Goal: Task Accomplishment & Management: Manage account settings

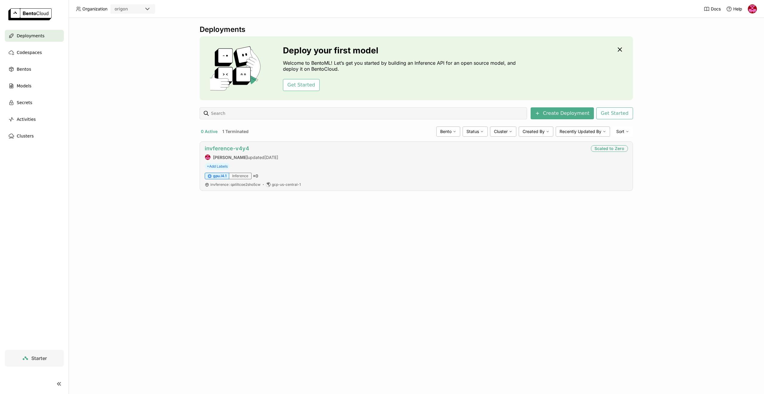
click at [238, 147] on link "invference-v4y4" at bounding box center [227, 148] width 44 height 6
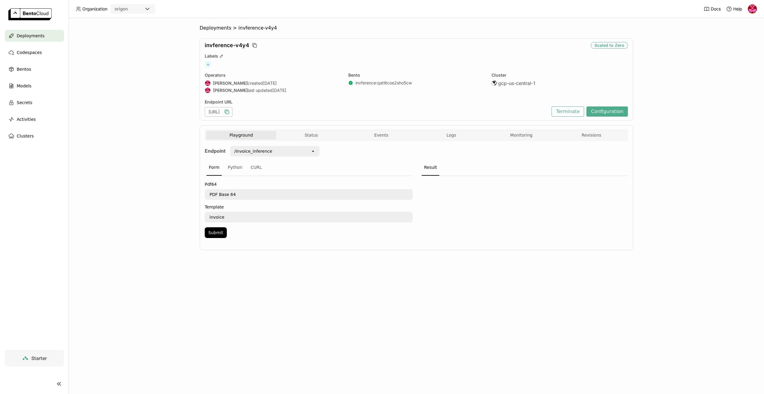
click at [229, 112] on icon "button" at bounding box center [227, 112] width 3 height 3
click at [230, 112] on icon "button" at bounding box center [227, 112] width 6 height 6
click at [219, 236] on button "Submit" at bounding box center [216, 232] width 22 height 11
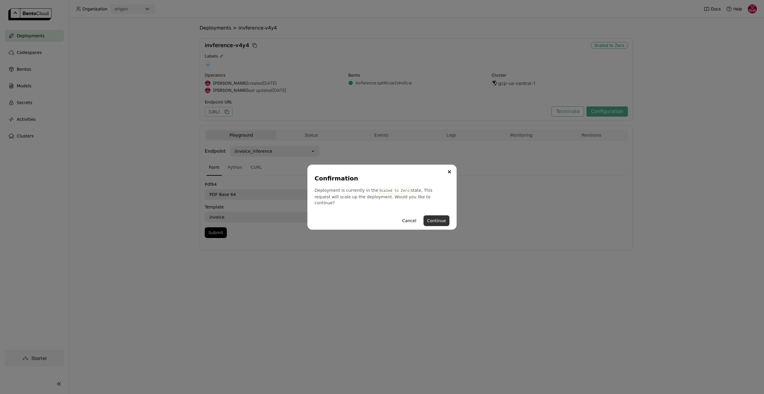
click at [437, 217] on button "Continue" at bounding box center [436, 220] width 26 height 11
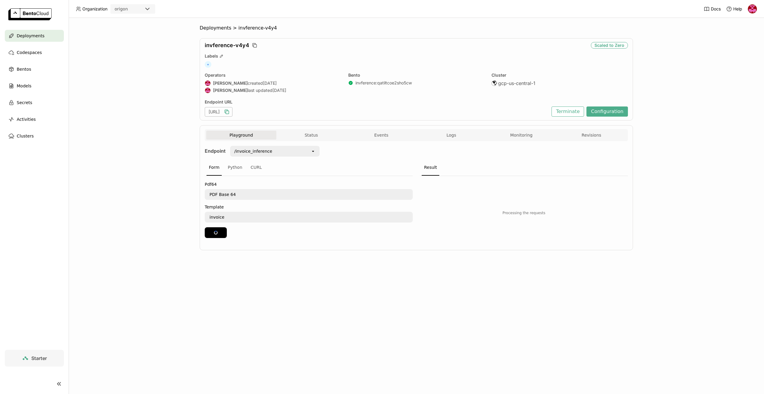
click at [232, 110] on div "[URL]" at bounding box center [219, 112] width 28 height 10
click at [230, 111] on icon "button" at bounding box center [227, 112] width 6 height 6
click at [621, 113] on button "Configuration" at bounding box center [606, 111] width 41 height 10
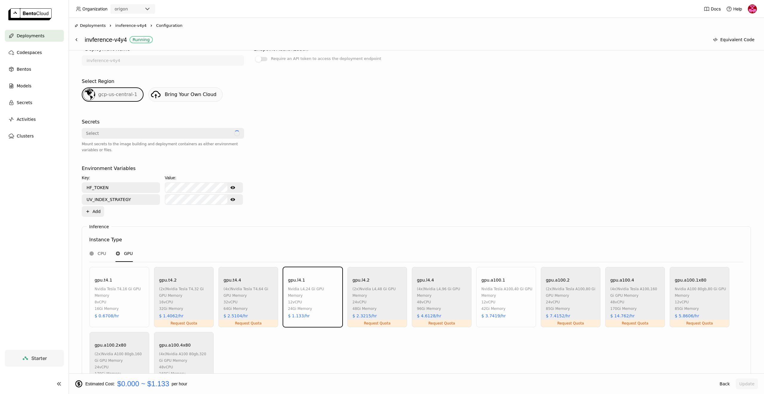
scroll to position [133, 0]
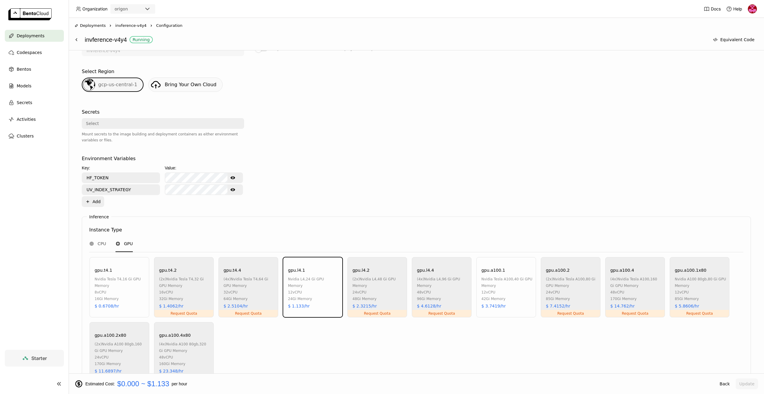
click at [502, 273] on div "gpu.a100.1" at bounding box center [493, 270] width 24 height 7
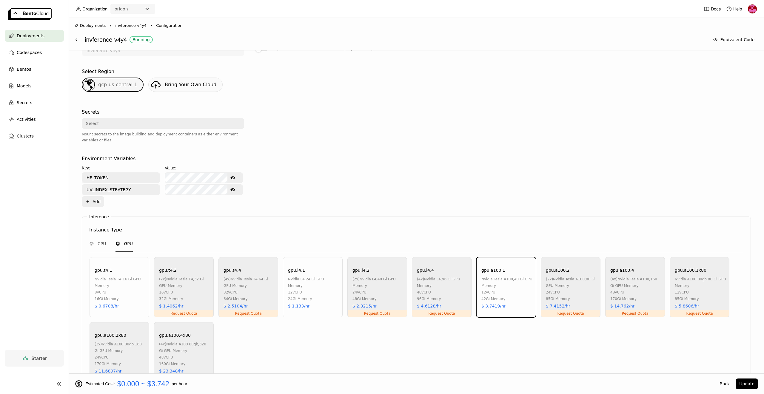
click at [318, 268] on div "gpu.l4.1 nvidia l4 , 24 Gi GPU Memory 12 vCPU 24Gi Memory $ 1.133/hr" at bounding box center [313, 287] width 60 height 60
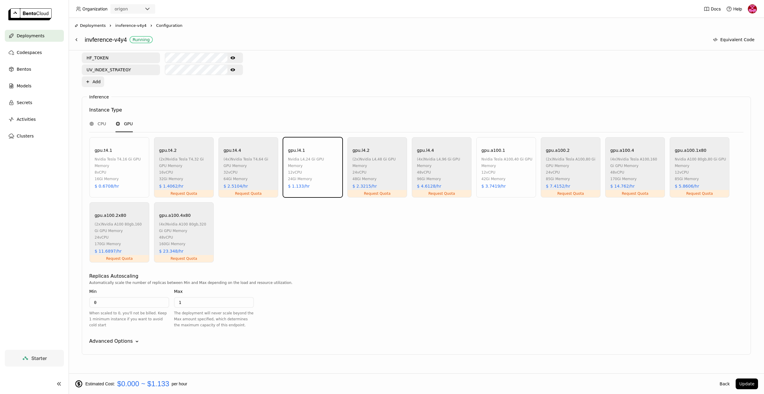
scroll to position [263, 0]
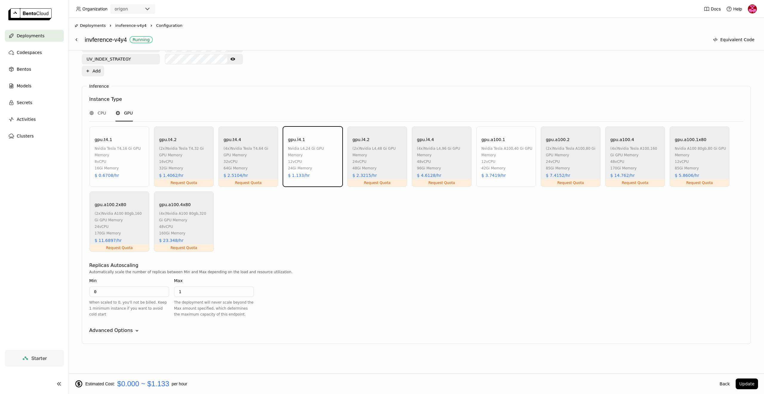
click at [126, 328] on div "Advanced Options" at bounding box center [111, 330] width 44 height 7
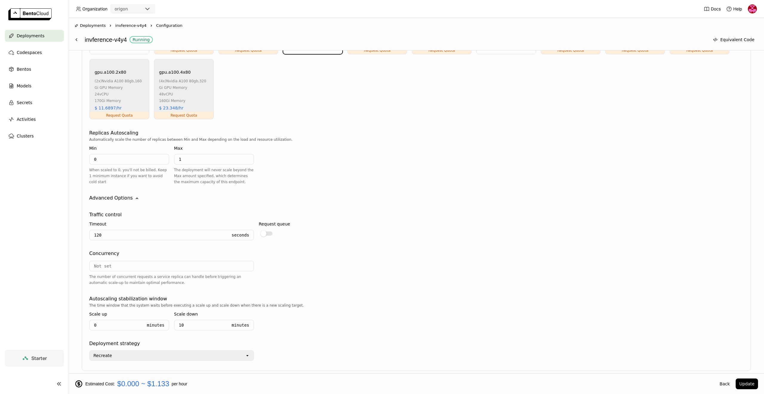
scroll to position [407, 0]
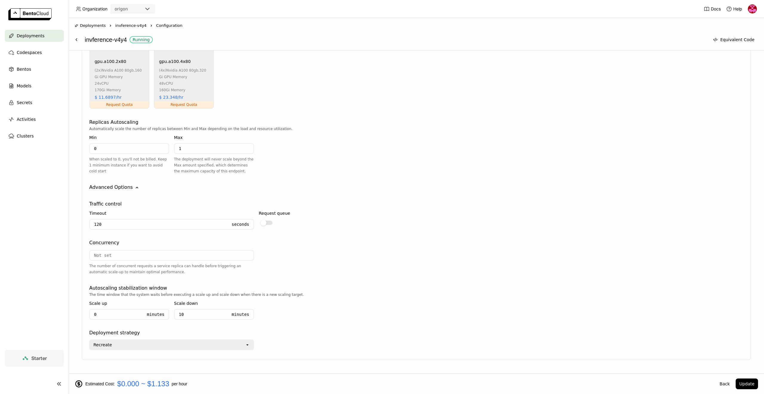
click at [184, 228] on input "120" at bounding box center [159, 225] width 138 height 10
click at [263, 224] on div at bounding box center [263, 223] width 6 height 6
click at [259, 219] on input "checkbox" at bounding box center [259, 219] width 0 height 0
click at [265, 224] on div at bounding box center [266, 223] width 12 height 4
click at [259, 219] on input "checkbox" at bounding box center [259, 219] width 0 height 0
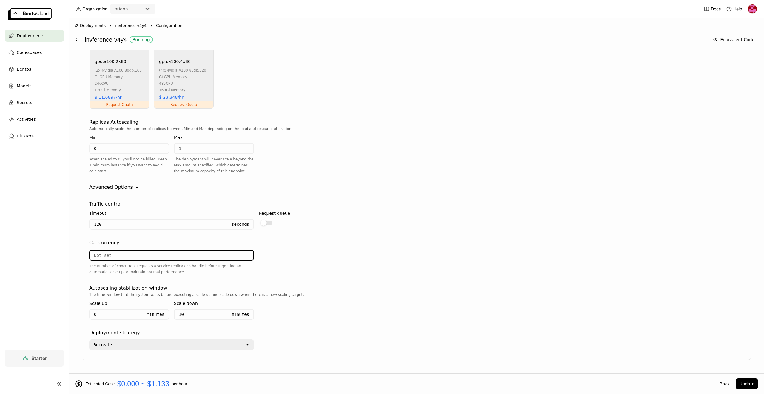
click at [163, 254] on input "number" at bounding box center [171, 256] width 163 height 10
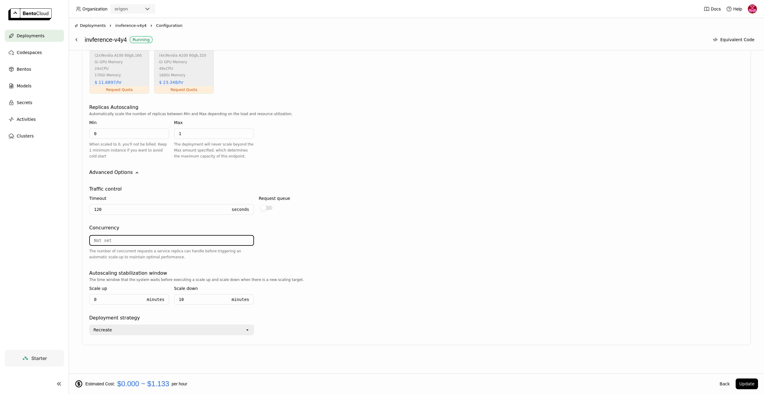
scroll to position [423, 0]
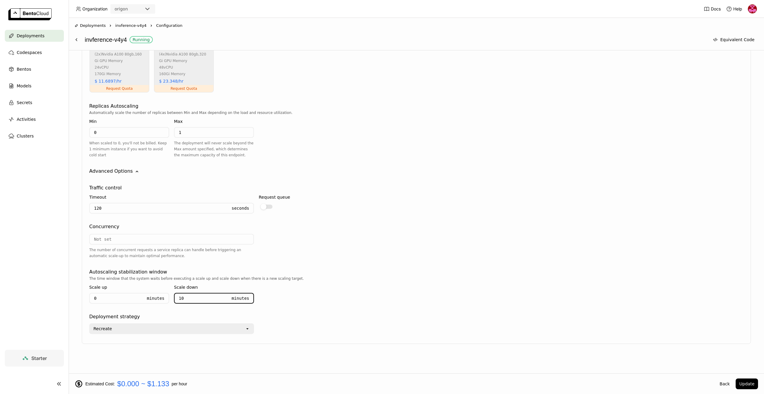
click at [209, 301] on input "10" at bounding box center [201, 299] width 53 height 10
type input "9.95"
click at [227, 296] on input "9.95" at bounding box center [201, 299] width 53 height 10
type input "9"
type input "2"
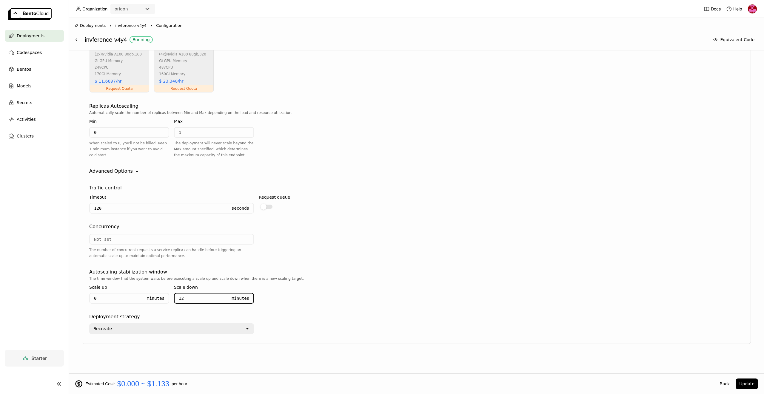
type input "1"
type input "240"
click at [175, 335] on div "Inference Instance Type CPU GPU gpu.t4.1 nvidia tesla t4 , 16 Gi GPU Memory 8 v…" at bounding box center [416, 135] width 669 height 417
click at [177, 329] on div "Recreate" at bounding box center [167, 329] width 155 height 10
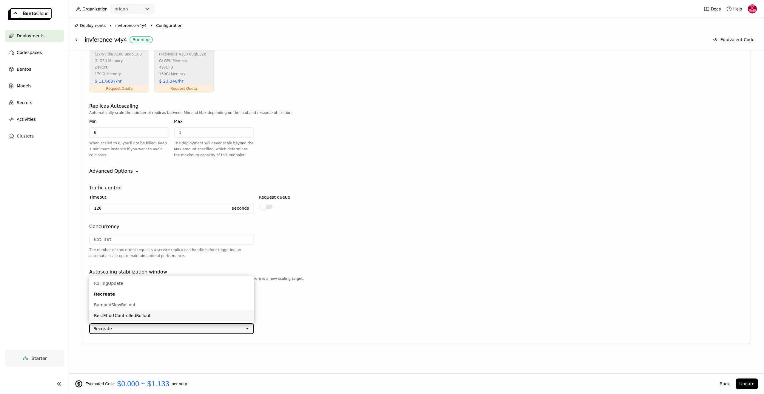
click at [339, 304] on div "The time window that the system waits before executing a scale up and scale dow…" at bounding box center [416, 292] width 654 height 33
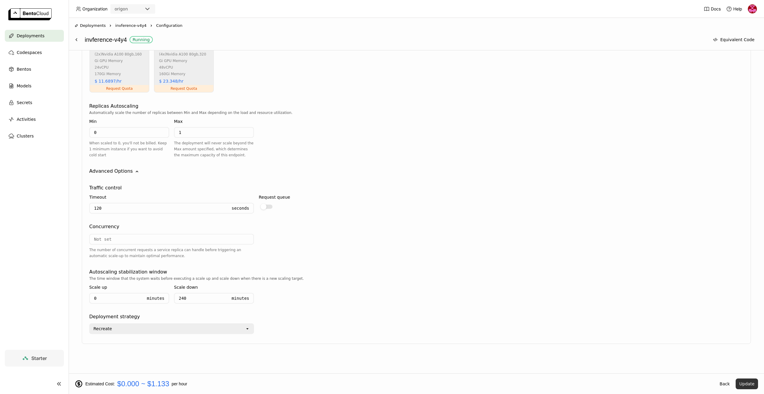
click at [752, 384] on button "Update" at bounding box center [746, 384] width 22 height 11
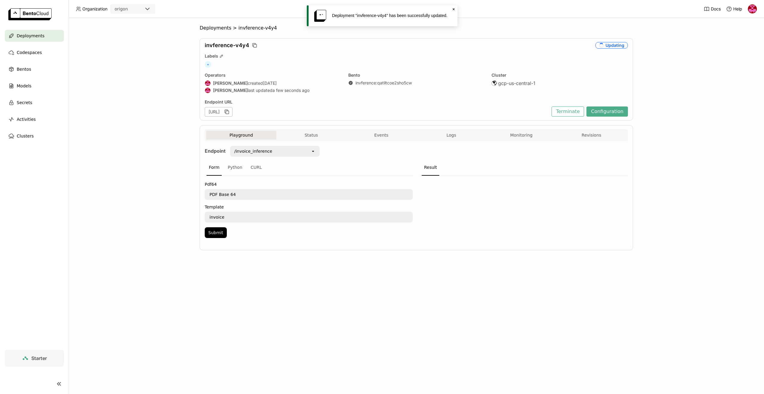
click at [539, 199] on div at bounding box center [524, 209] width 208 height 66
click at [614, 116] on button "Configuration" at bounding box center [606, 111] width 41 height 10
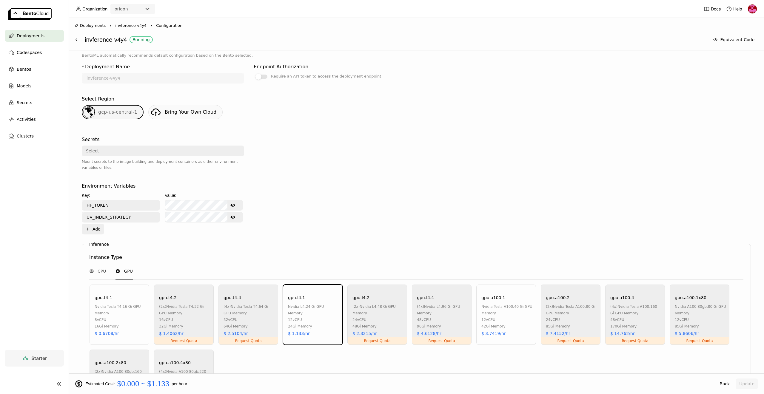
scroll to position [107, 0]
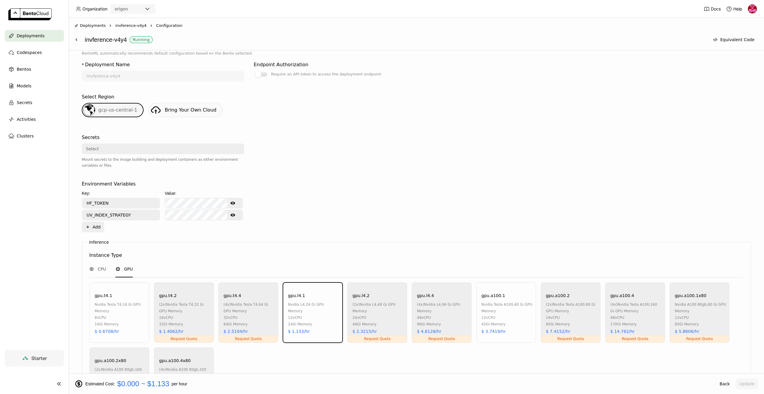
click at [235, 204] on icon "Show password text" at bounding box center [232, 203] width 5 height 5
click at [230, 218] on button "Show password text" at bounding box center [232, 215] width 11 height 10
click at [280, 224] on div "Environment Variables Key: Value: HF_TOKEN Hide password text UV_INDEX_STRATEGY…" at bounding box center [416, 206] width 669 height 52
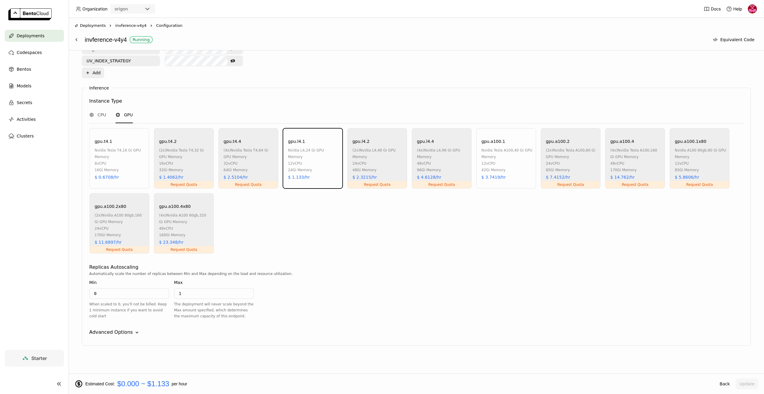
scroll to position [263, 0]
click at [129, 331] on div "Advanced Options" at bounding box center [111, 330] width 44 height 7
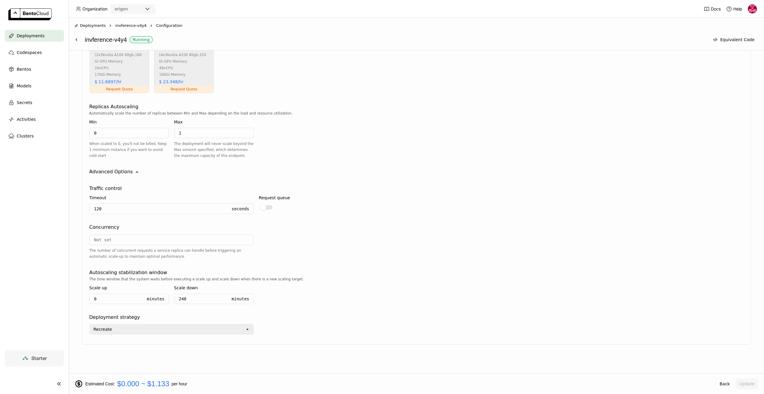
scroll to position [423, 0]
